Goal: Information Seeking & Learning: Learn about a topic

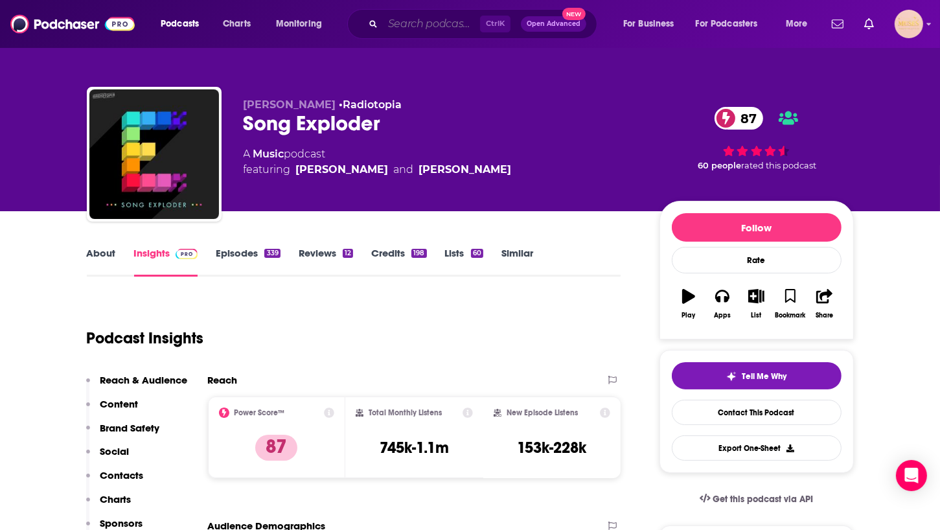
click at [404, 30] on input "Search podcasts, credits, & more..." at bounding box center [431, 24] width 97 height 21
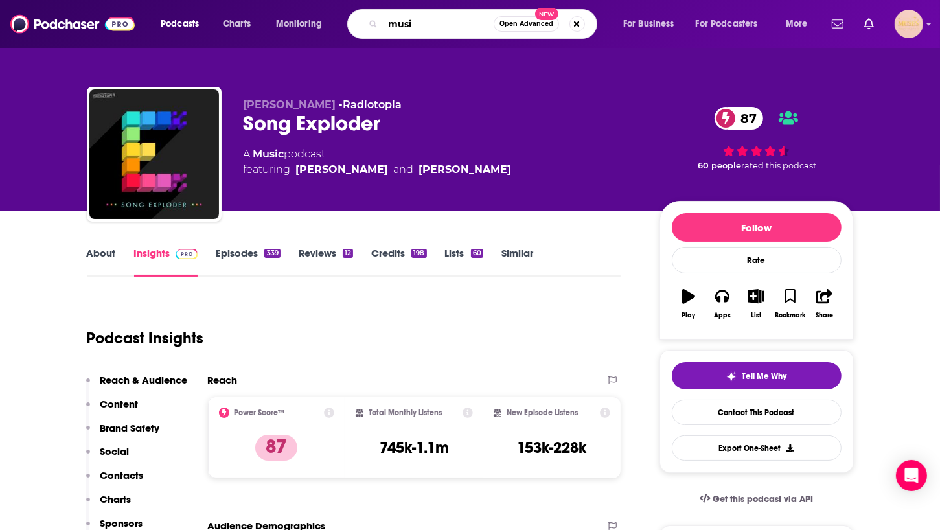
type input "music"
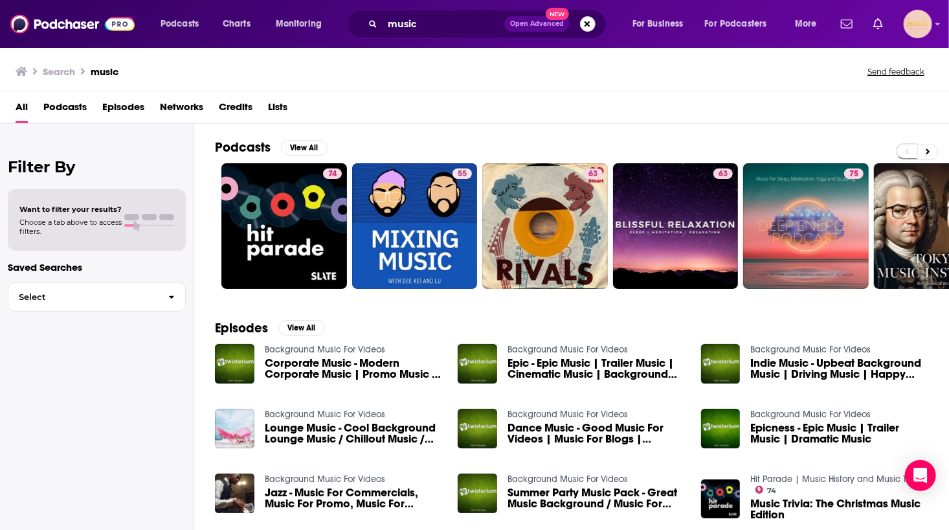
click at [70, 104] on span "Podcasts" at bounding box center [64, 109] width 43 height 27
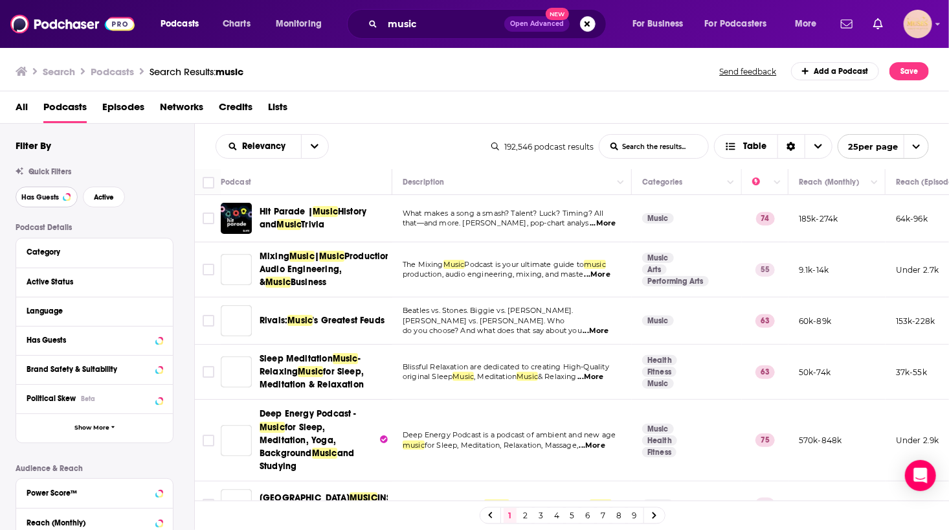
click at [33, 200] on span "Has Guests" at bounding box center [40, 197] width 38 height 7
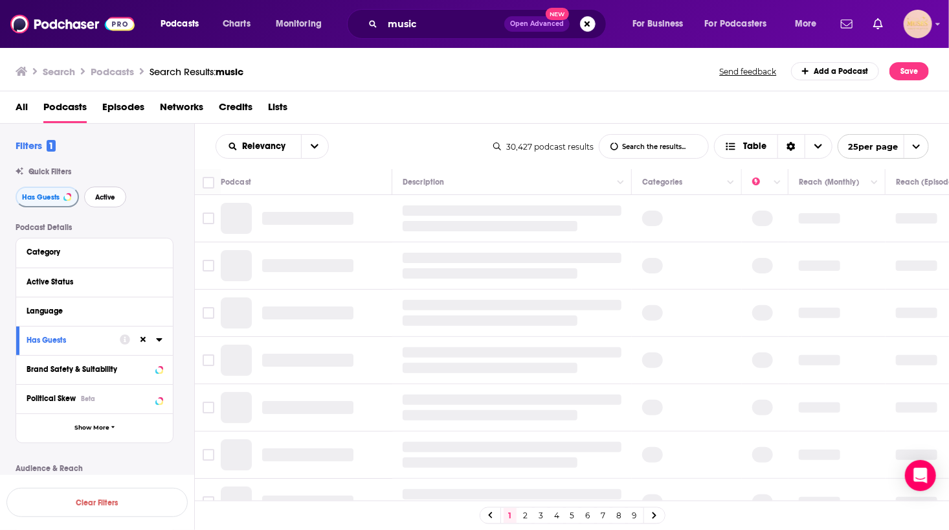
click at [102, 204] on button "Active" at bounding box center [105, 197] width 42 height 21
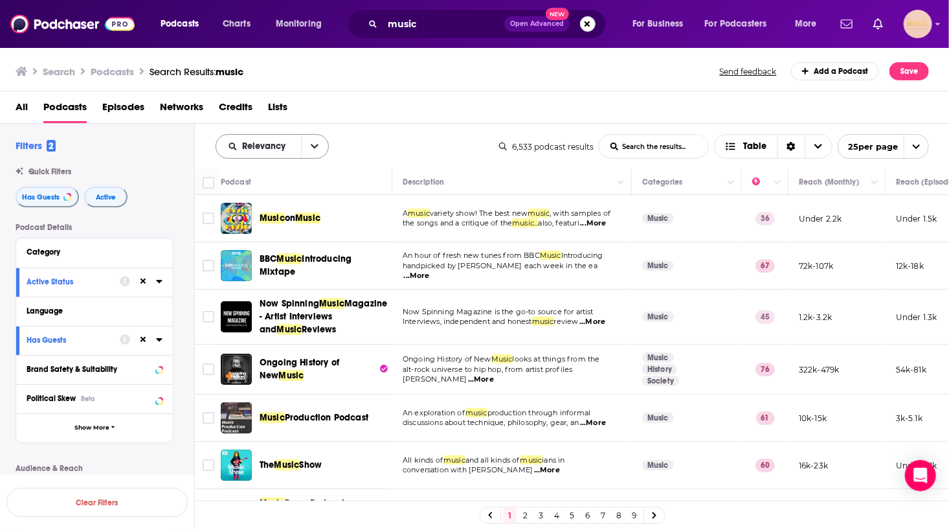
click at [306, 145] on button "open menu" at bounding box center [314, 146] width 27 height 23
click at [269, 253] on span "Power Score" at bounding box center [280, 256] width 76 height 7
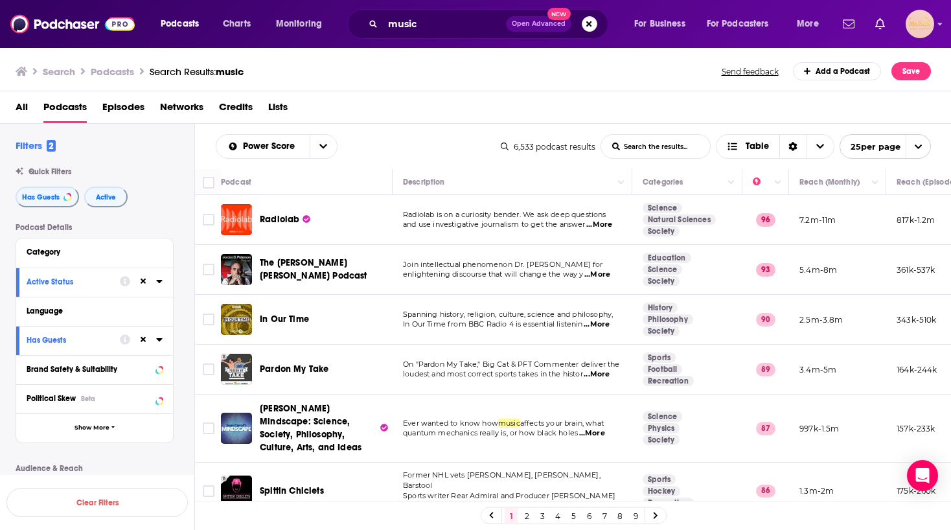
click at [607, 224] on span "...More" at bounding box center [599, 225] width 26 height 10
click at [158, 282] on icon at bounding box center [159, 281] width 6 height 3
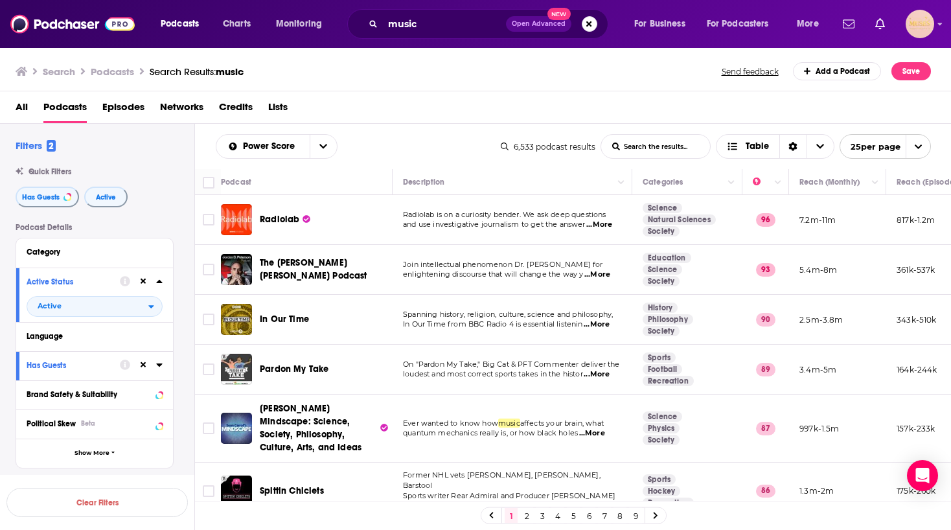
click at [158, 282] on icon at bounding box center [159, 281] width 6 height 3
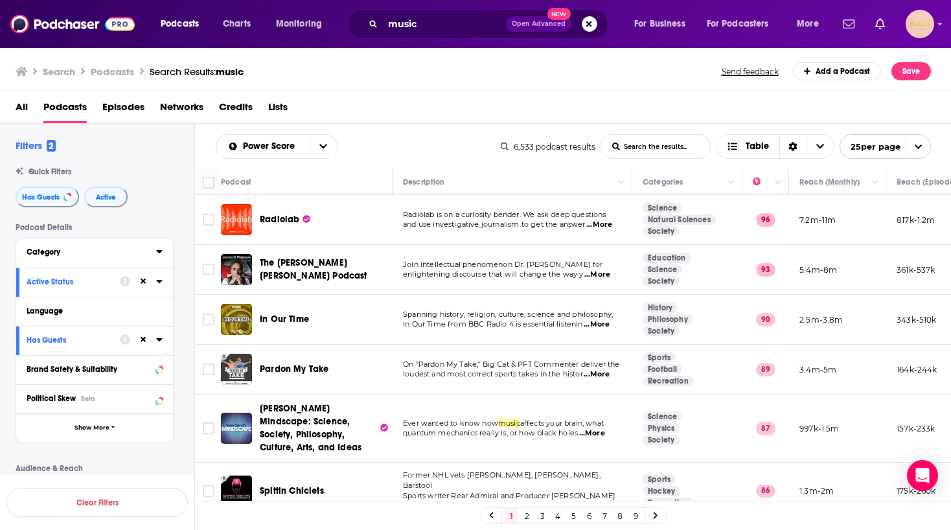
click at [157, 256] on icon at bounding box center [159, 251] width 6 height 10
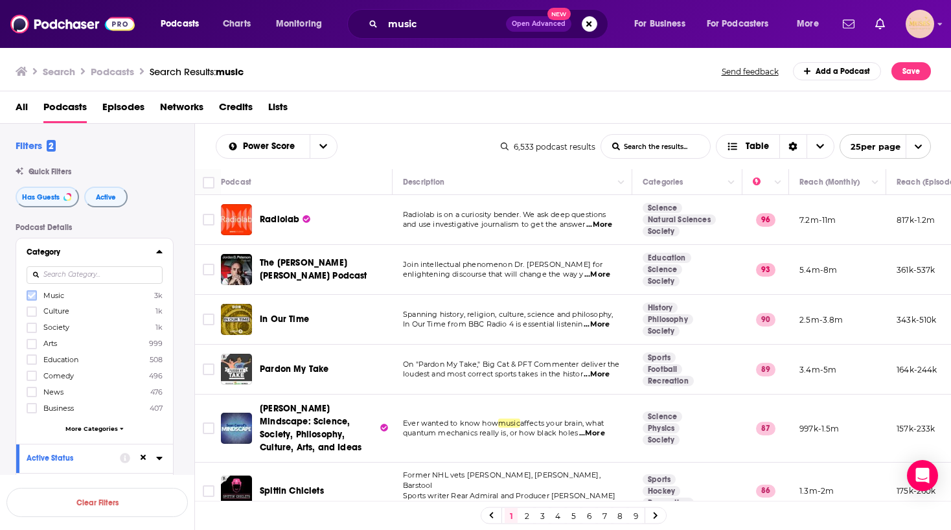
click at [33, 298] on icon at bounding box center [32, 295] width 8 height 8
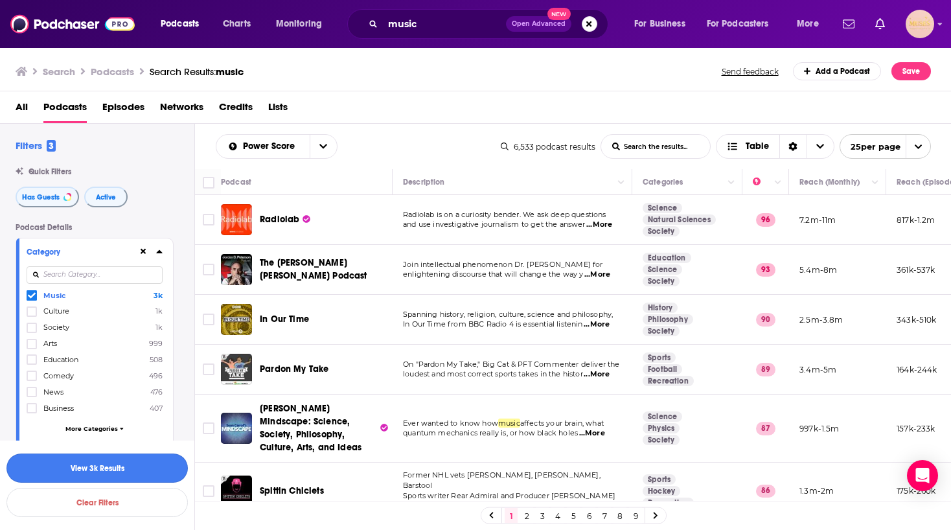
click at [104, 468] on button "View 3k Results" at bounding box center [96, 467] width 181 height 29
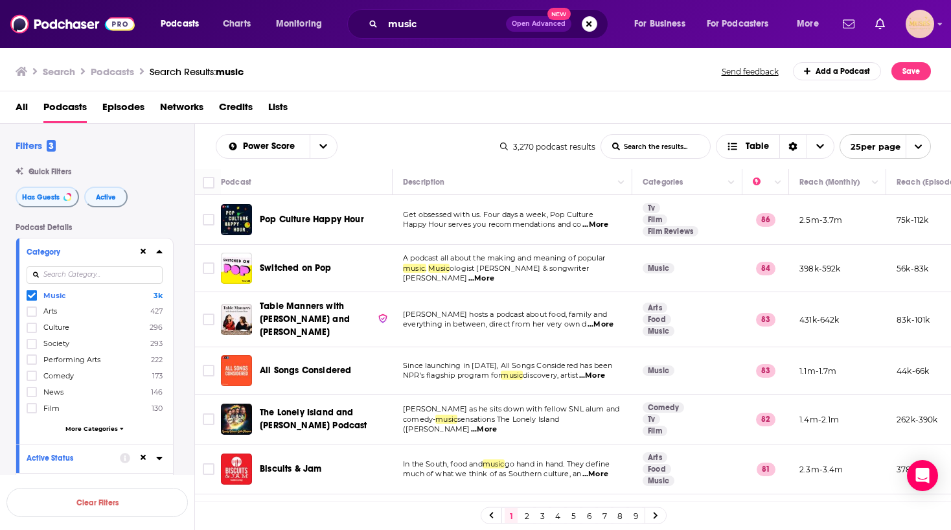
click at [607, 223] on span "...More" at bounding box center [595, 225] width 26 height 10
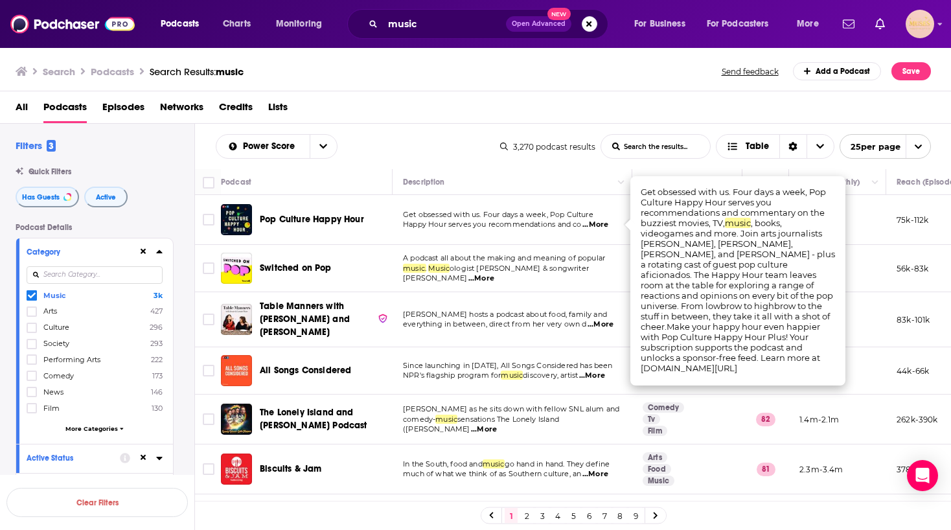
click at [607, 319] on span "...More" at bounding box center [600, 324] width 26 height 10
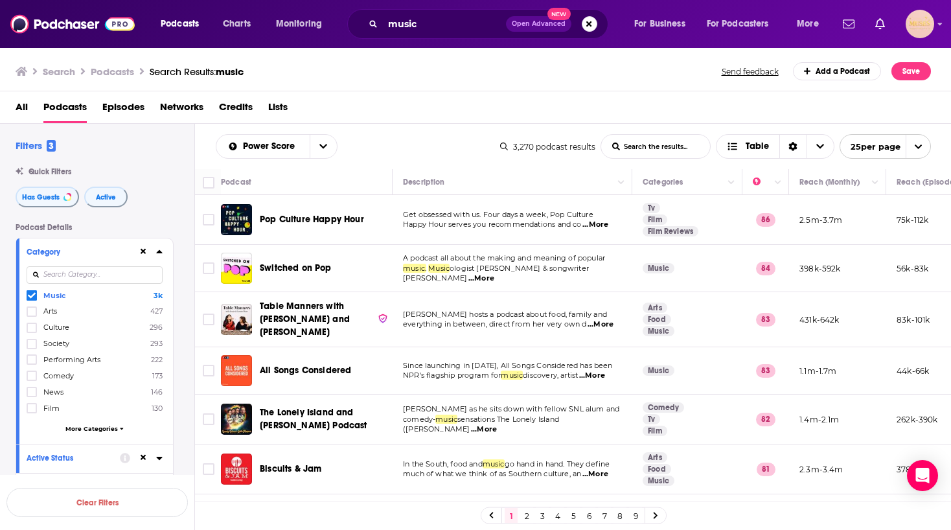
click at [602, 370] on span "...More" at bounding box center [592, 375] width 26 height 10
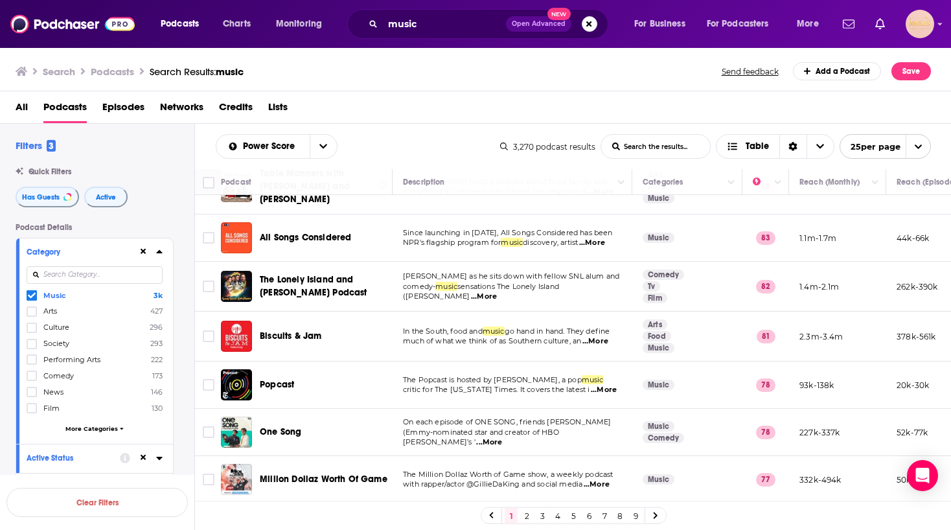
scroll to position [135, 0]
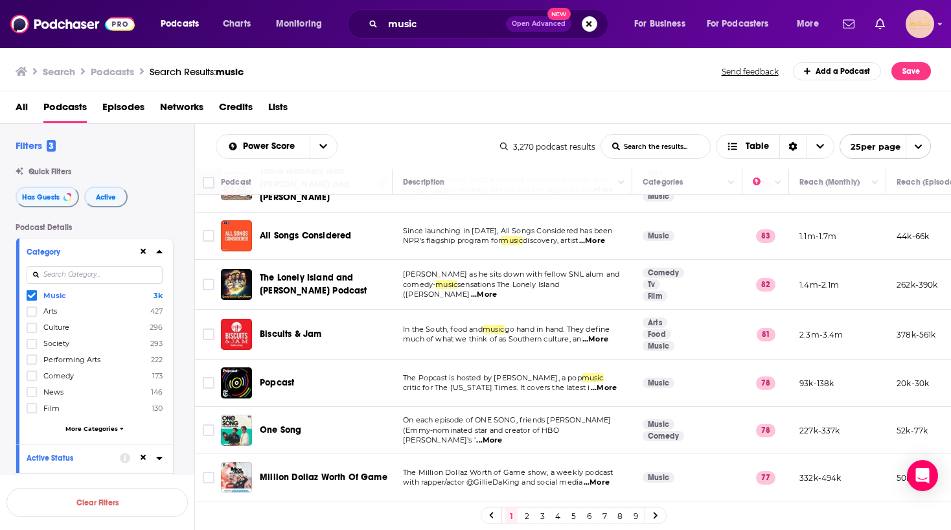
click at [497, 289] on span "...More" at bounding box center [484, 294] width 26 height 10
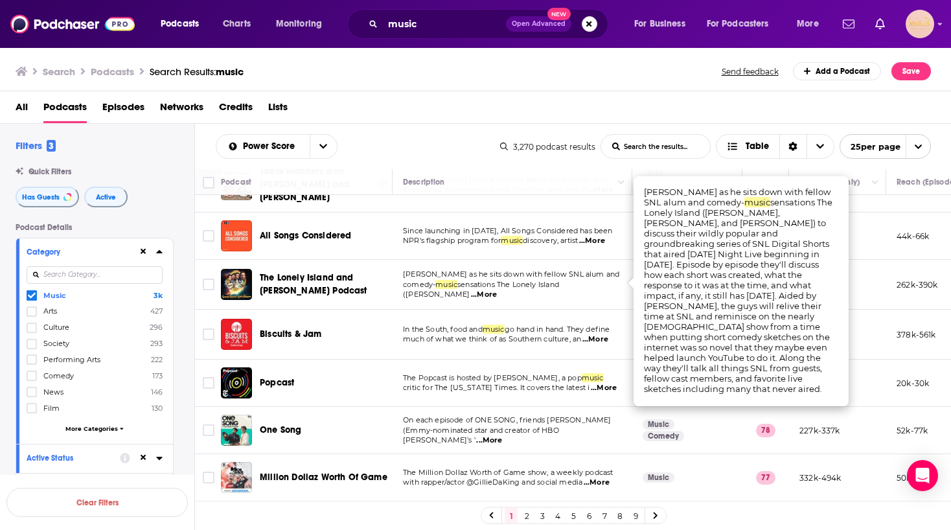
click at [598, 335] on span "...More" at bounding box center [595, 339] width 26 height 10
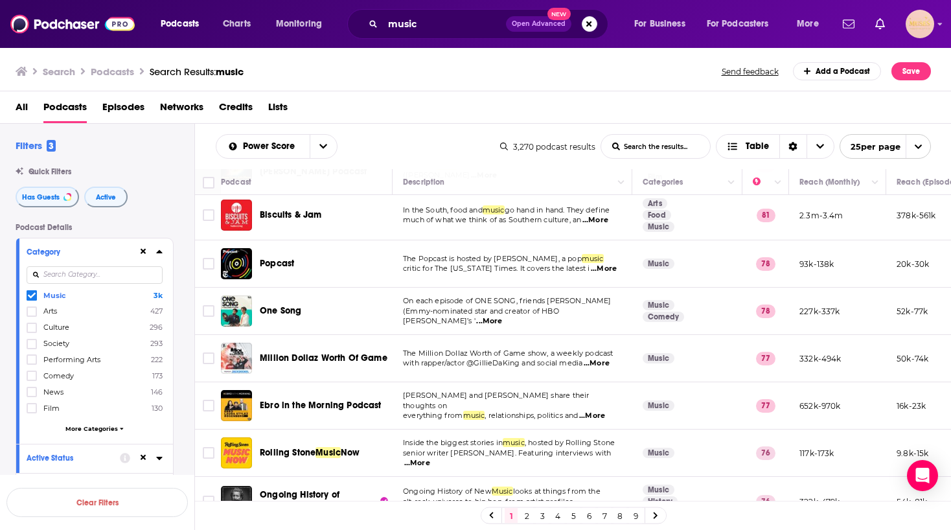
scroll to position [283, 0]
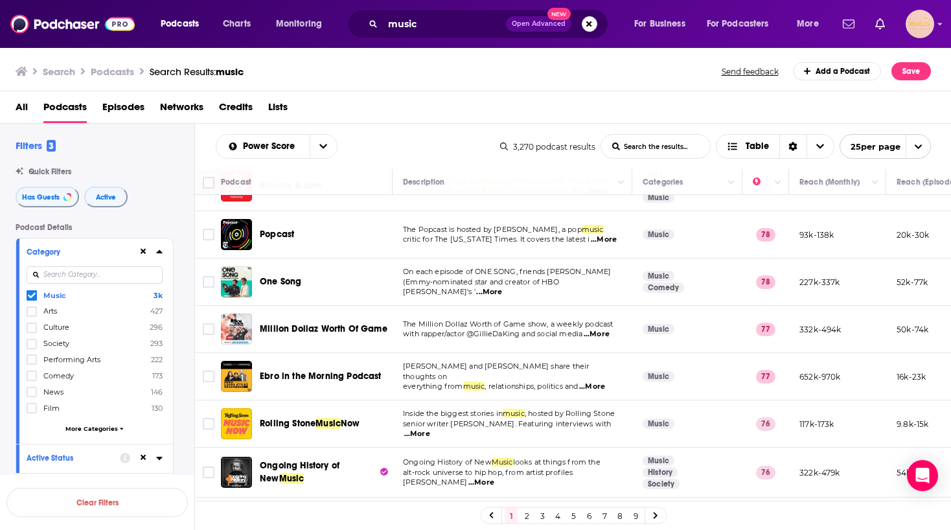
click at [502, 287] on span "...More" at bounding box center [489, 292] width 26 height 10
drag, startPoint x: 593, startPoint y: 275, endPoint x: 659, endPoint y: 290, distance: 67.9
drag, startPoint x: 659, startPoint y: 290, endPoint x: 616, endPoint y: 287, distance: 43.5
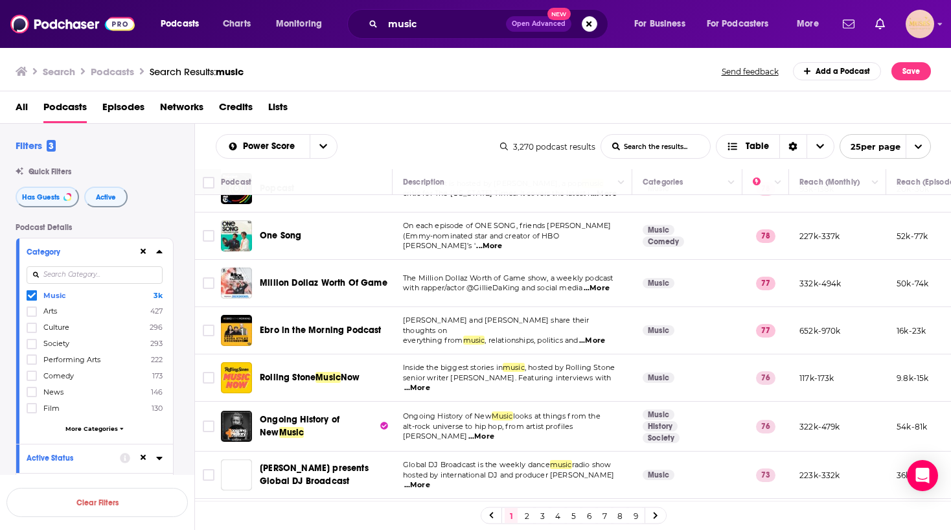
scroll to position [335, 0]
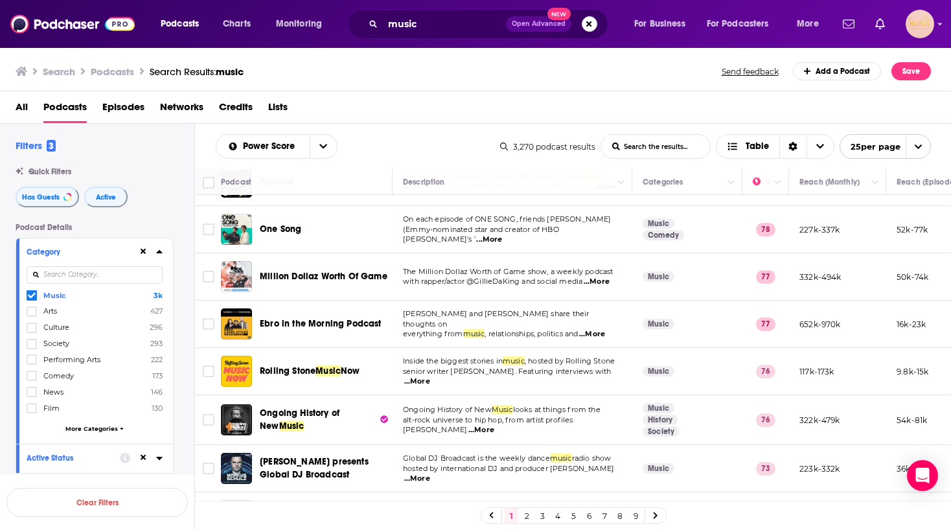
click at [602, 269] on p "The Million Dollaz Worth of Game show, a weekly podcast" at bounding box center [512, 272] width 218 height 10
click at [602, 277] on span "...More" at bounding box center [597, 282] width 26 height 10
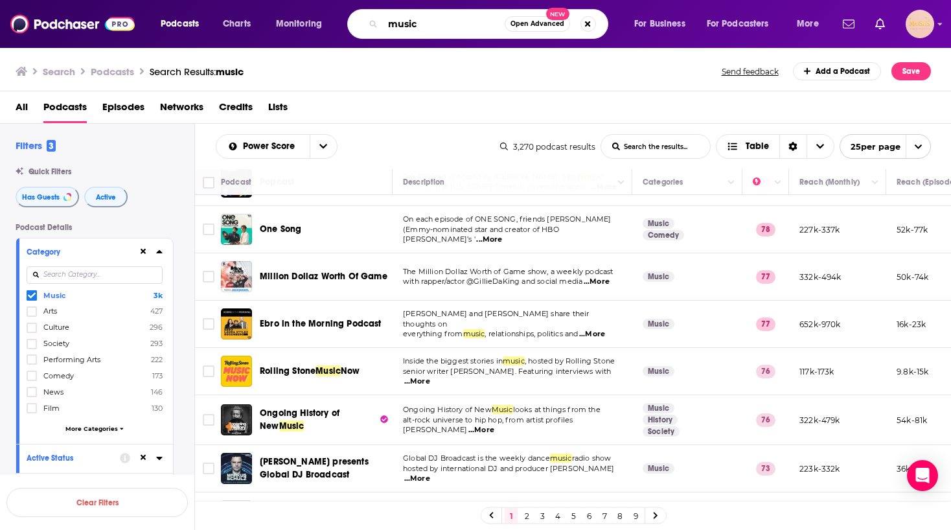
drag, startPoint x: 601, startPoint y: 319, endPoint x: 368, endPoint y: 19, distance: 379.3
click at [368, 19] on div "music Open Advanced New" at bounding box center [477, 24] width 261 height 30
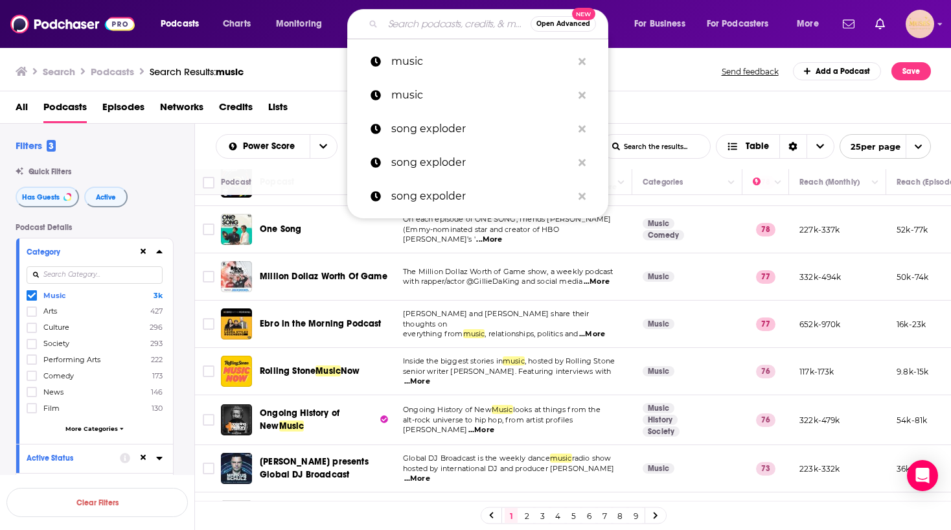
click at [140, 203] on div "Has Guests Active" at bounding box center [105, 197] width 179 height 21
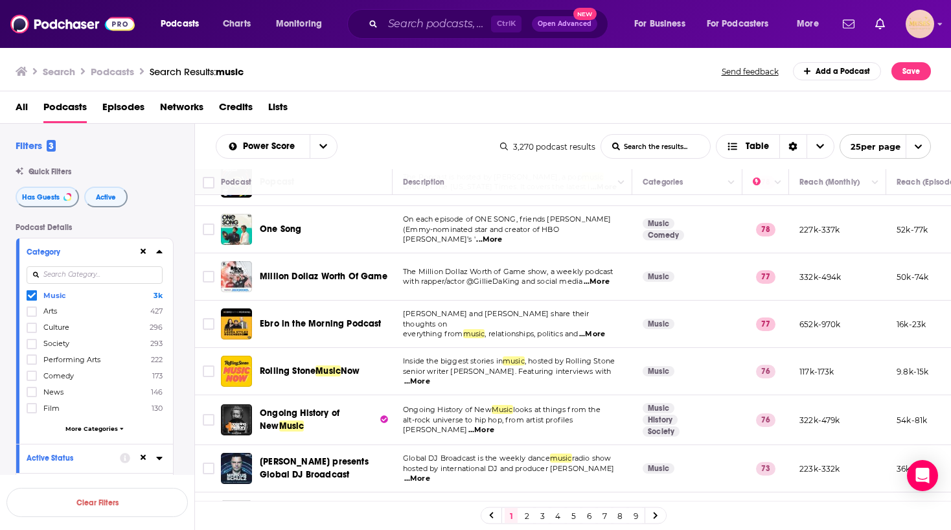
click at [559, 23] on span "Open Advanced" at bounding box center [565, 24] width 54 height 6
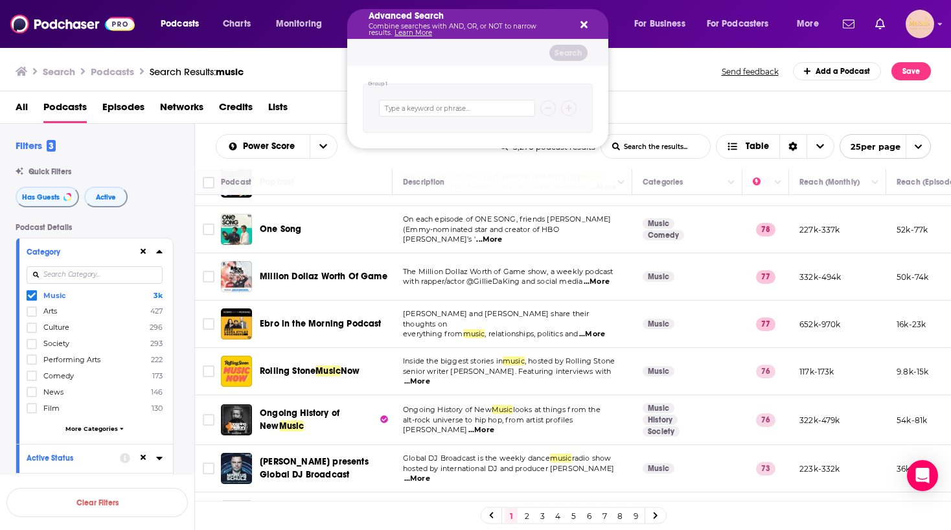
click at [586, 24] on icon "Search podcasts, credits, & more..." at bounding box center [583, 24] width 7 height 10
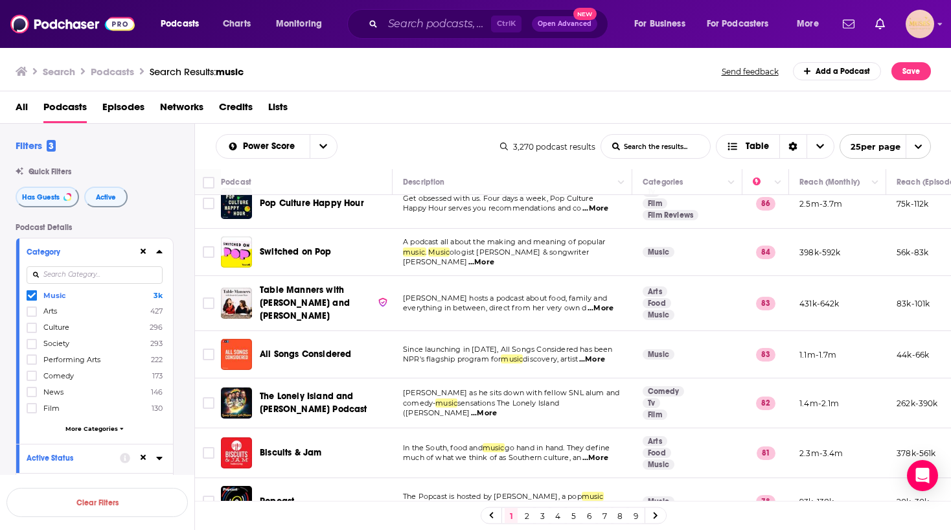
scroll to position [0, 0]
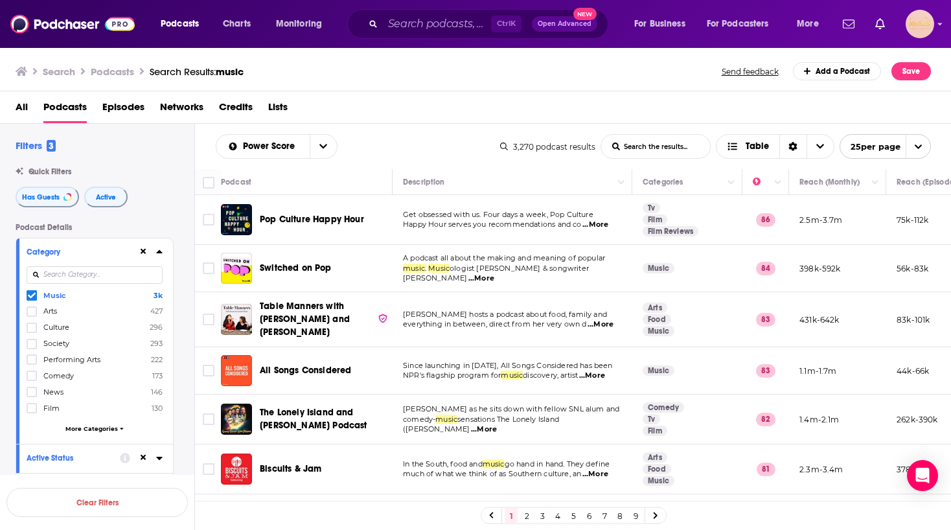
click at [49, 142] on span "3" at bounding box center [51, 146] width 9 height 12
click at [20, 152] on div "Filters 3 Quick Filters Has Guests Active Podcast Details Category Music 3k Art…" at bounding box center [105, 509] width 179 height 741
click at [84, 430] on span "More Categories" at bounding box center [91, 428] width 52 height 7
click at [873, 184] on icon "Column Actions" at bounding box center [875, 183] width 6 height 8
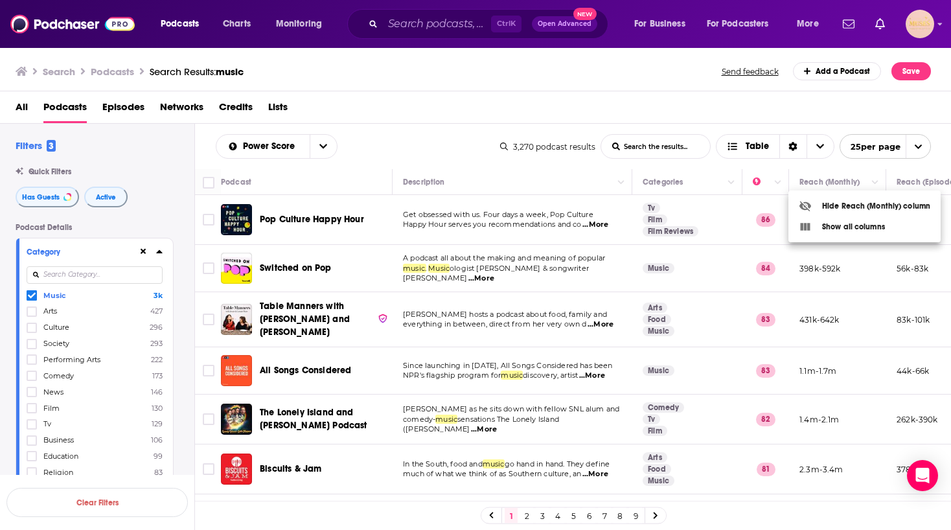
drag, startPoint x: 946, startPoint y: 188, endPoint x: 946, endPoint y: 209, distance: 20.7
click at [939, 209] on div at bounding box center [475, 265] width 951 height 530
click at [448, 21] on input "Search podcasts, credits, & more..." at bounding box center [437, 24] width 108 height 21
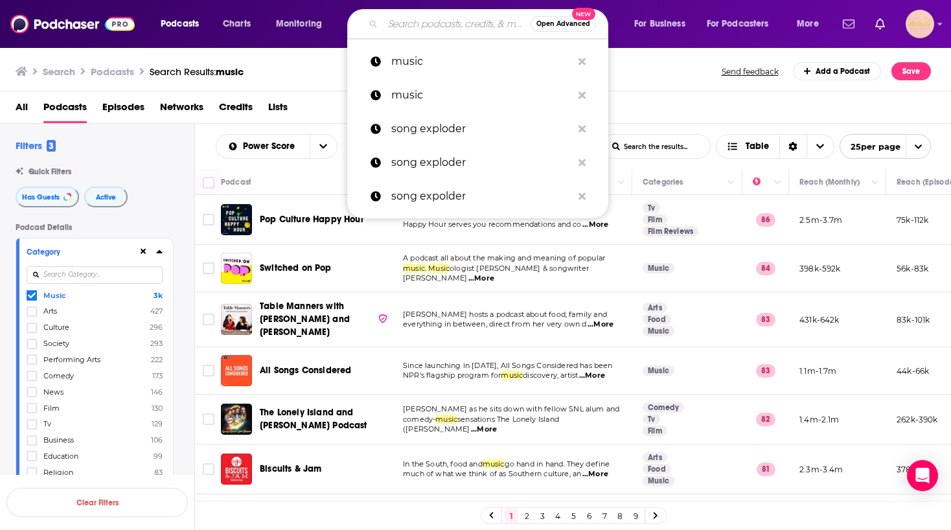
click at [549, 23] on span "Open Advanced" at bounding box center [563, 24] width 54 height 6
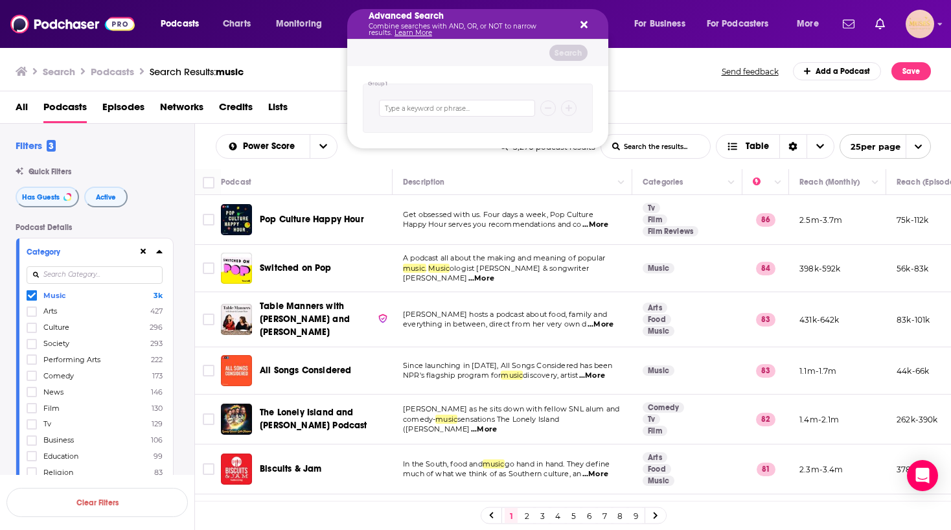
click at [589, 27] on div "Advanced Search Combine searches with AND, OR, or NOT to narrow results. Learn …" at bounding box center [477, 24] width 261 height 30
click at [67, 71] on h3 "Search" at bounding box center [59, 71] width 32 height 12
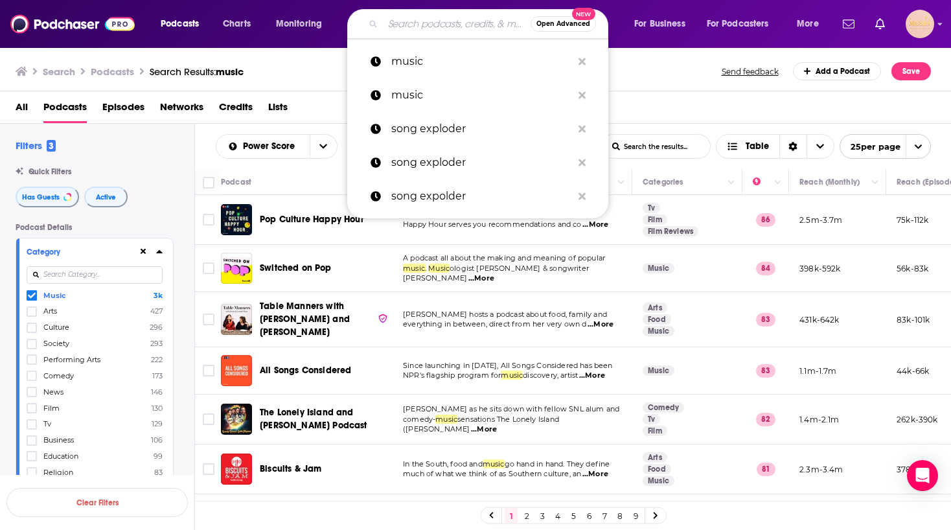
click at [552, 26] on span "Open Advanced" at bounding box center [563, 24] width 54 height 6
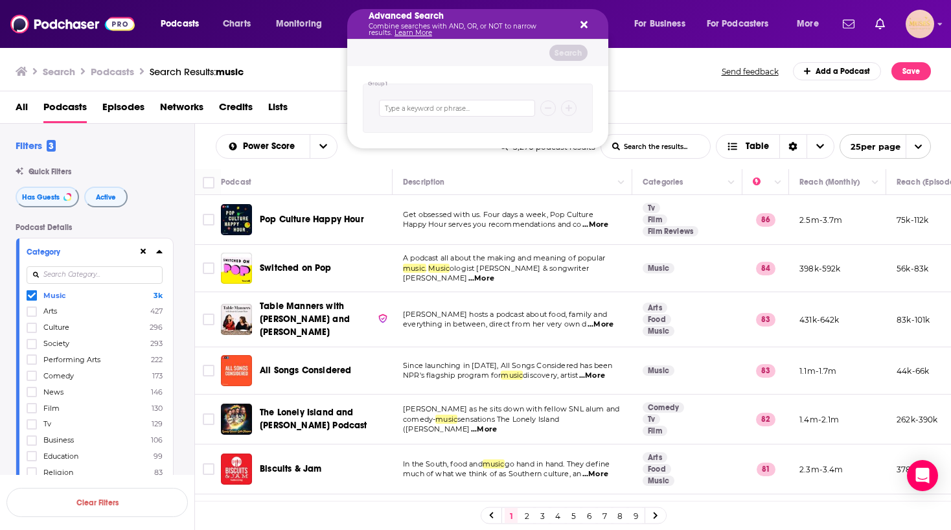
click at [122, 71] on h3 "Podcasts" at bounding box center [112, 71] width 43 height 12
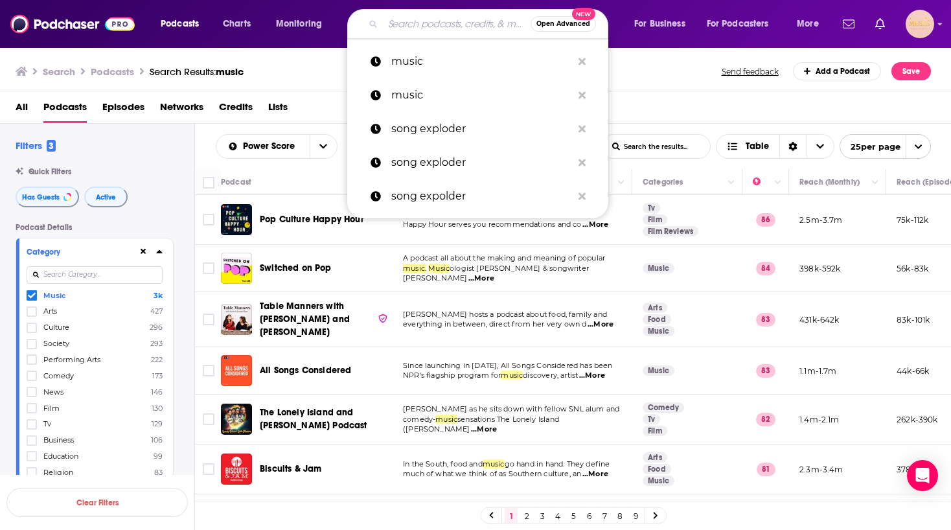
click at [122, 71] on h3 "Podcasts" at bounding box center [112, 71] width 43 height 12
click at [70, 71] on h3 "Search" at bounding box center [59, 71] width 32 height 12
click at [74, 8] on div "Podcasts Charts Monitoring Open Advanced New music music song exploder song exp…" at bounding box center [475, 24] width 951 height 48
click at [72, 24] on img at bounding box center [72, 24] width 124 height 25
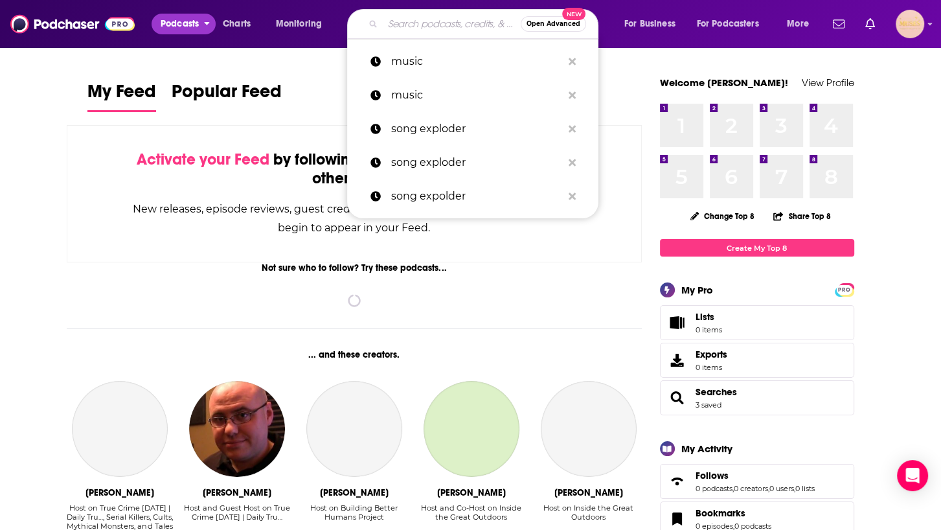
click at [177, 29] on span "Podcasts" at bounding box center [180, 24] width 38 height 18
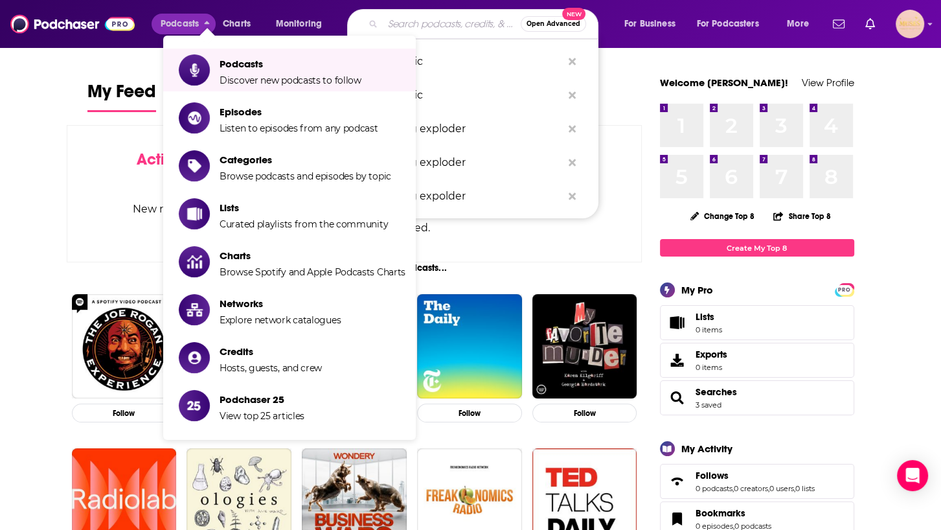
click at [468, 28] on input "Search podcasts, credits, & more..." at bounding box center [452, 24] width 138 height 21
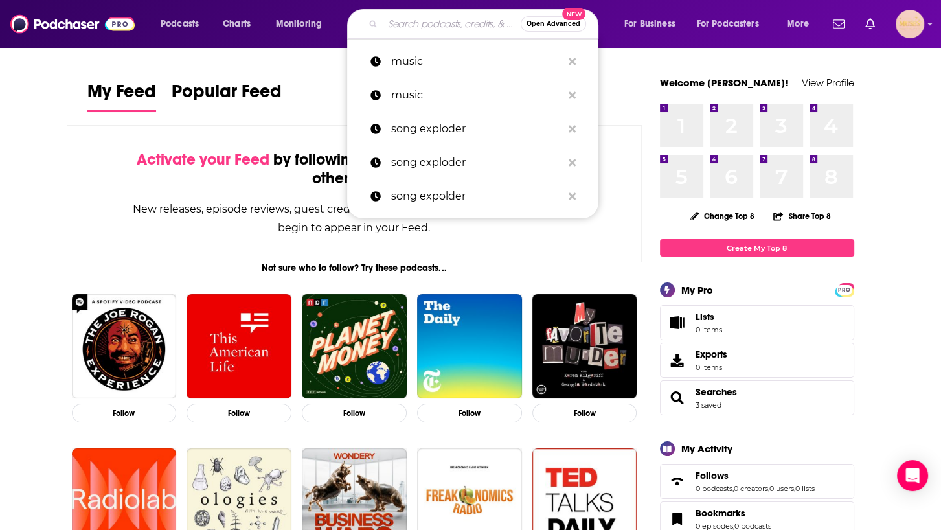
click at [298, 96] on div "My Feed Popular Feed" at bounding box center [354, 96] width 534 height 37
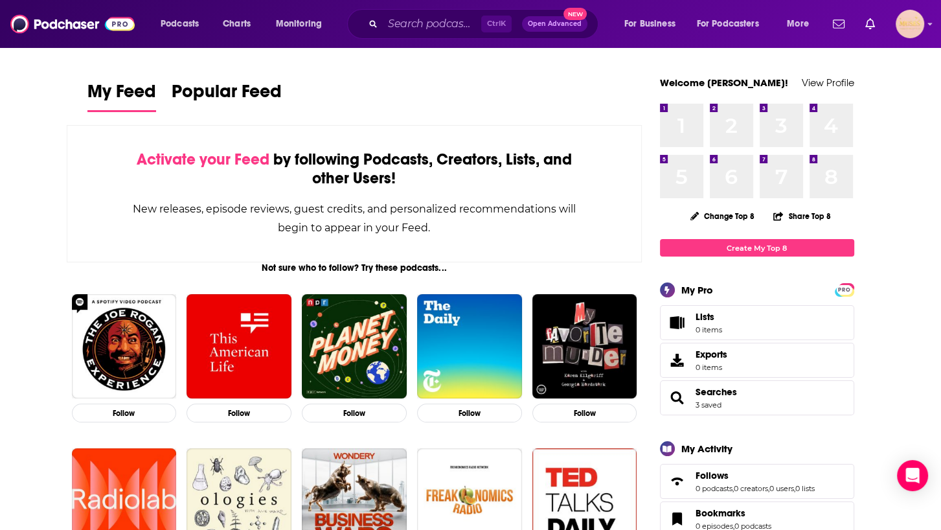
click at [544, 24] on span "Open Advanced" at bounding box center [555, 24] width 54 height 6
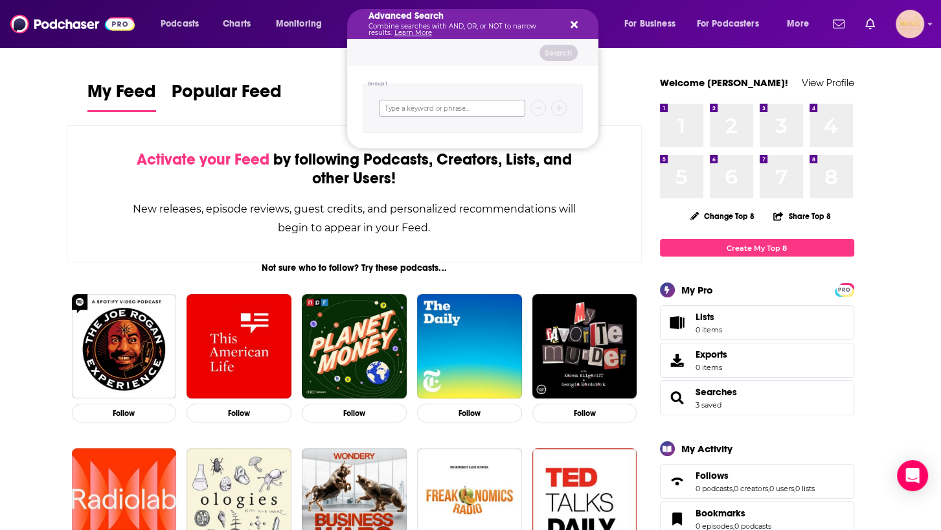
click at [453, 106] on input "Search podcasts, credits, & more..." at bounding box center [452, 108] width 146 height 17
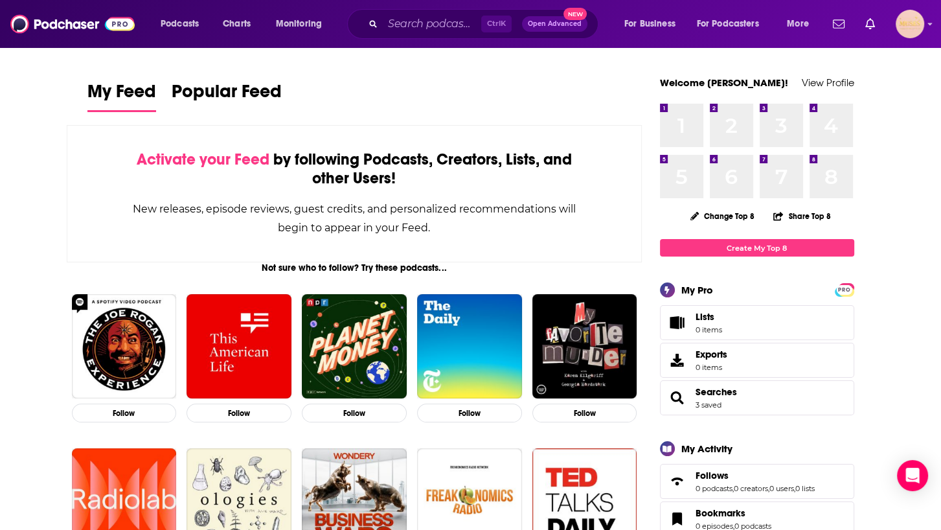
click at [97, 220] on div "Activate your Feed by following Podcasts, Creators, Lists, and other Users! New…" at bounding box center [355, 193] width 576 height 137
click at [260, 94] on span "Popular Feed" at bounding box center [227, 95] width 110 height 30
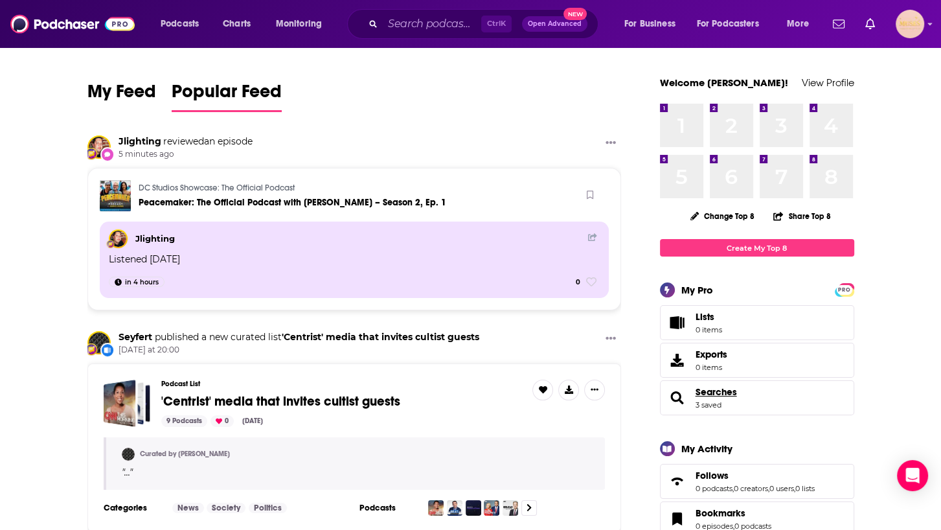
click at [725, 395] on span "Searches" at bounding box center [716, 392] width 41 height 12
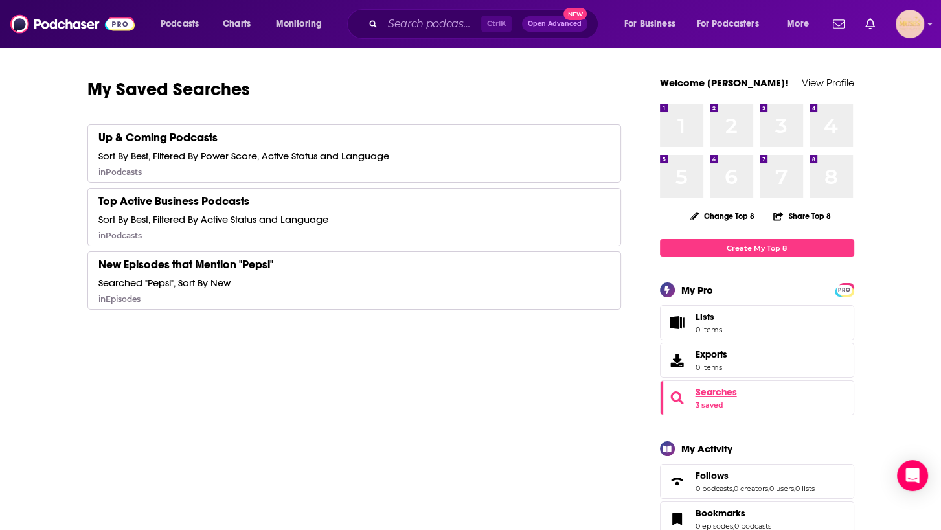
click at [712, 391] on span "Searches" at bounding box center [716, 392] width 41 height 12
click at [661, 338] on span "Lists" at bounding box center [662, 323] width 3 height 34
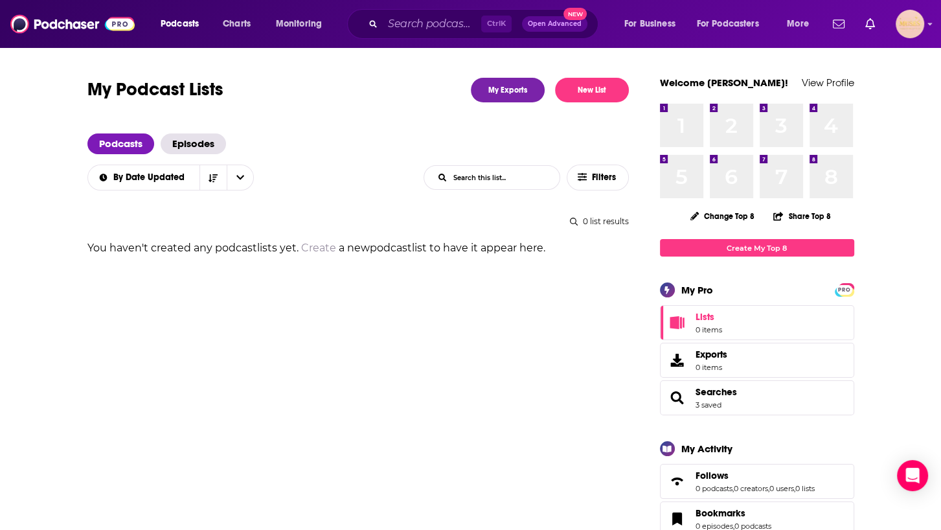
click at [736, 392] on span "Searches 3 saved" at bounding box center [757, 397] width 194 height 35
click at [686, 405] on link "Searches" at bounding box center [677, 398] width 26 height 18
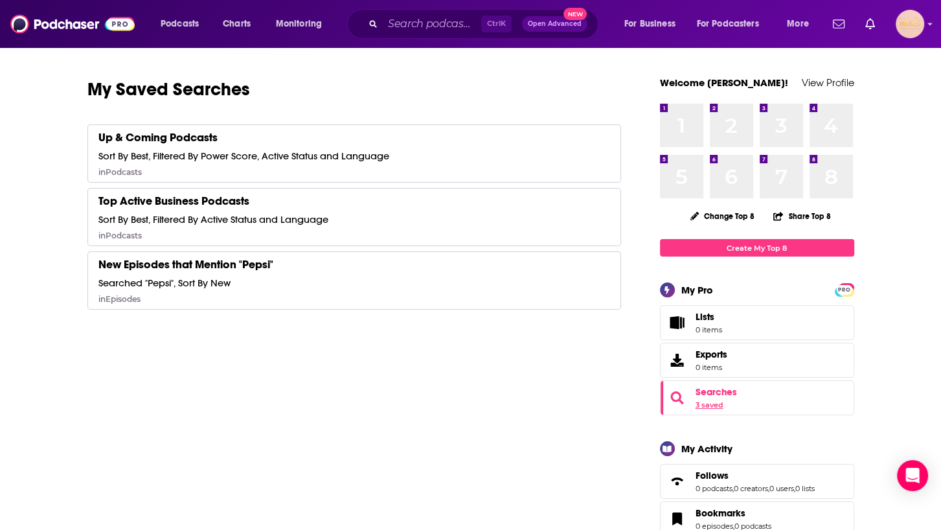
click at [709, 405] on link "3 saved" at bounding box center [710, 404] width 28 height 9
click at [703, 408] on link "3 saved" at bounding box center [710, 404] width 28 height 9
